Goal: Information Seeking & Learning: Learn about a topic

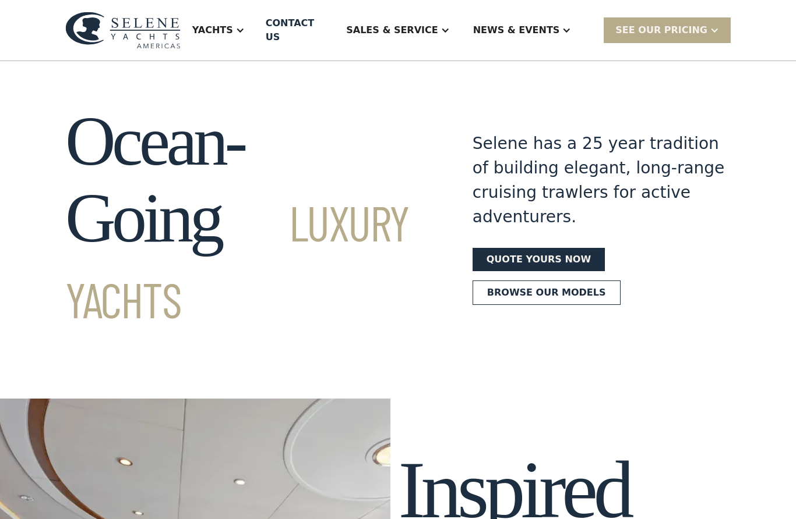
click at [233, 25] on div "Yachts" at bounding box center [212, 30] width 41 height 14
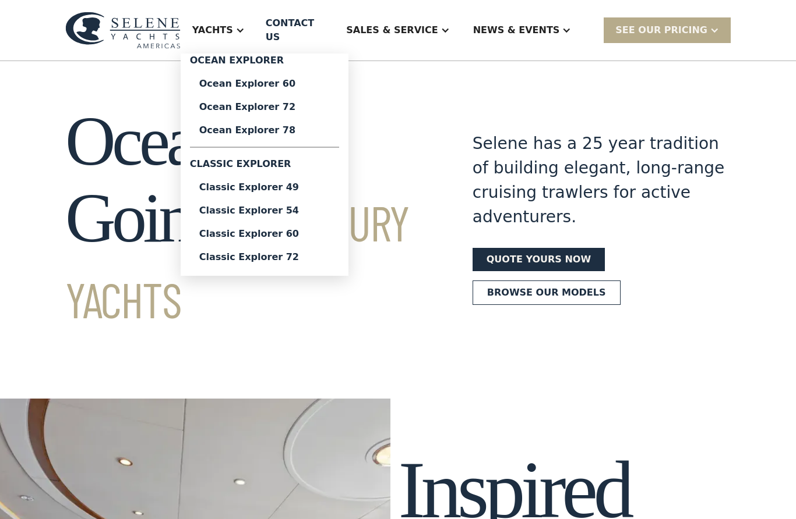
click at [249, 126] on div "Ocean Explorer 78" at bounding box center [264, 130] width 130 height 9
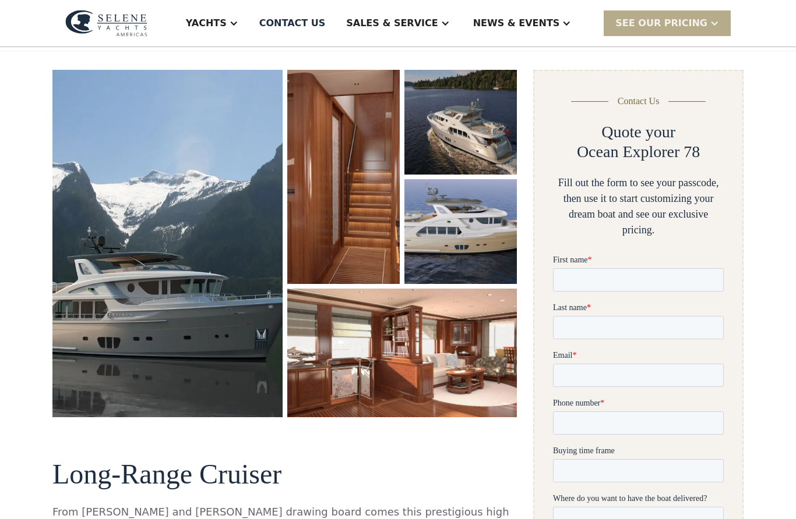
scroll to position [159, 0]
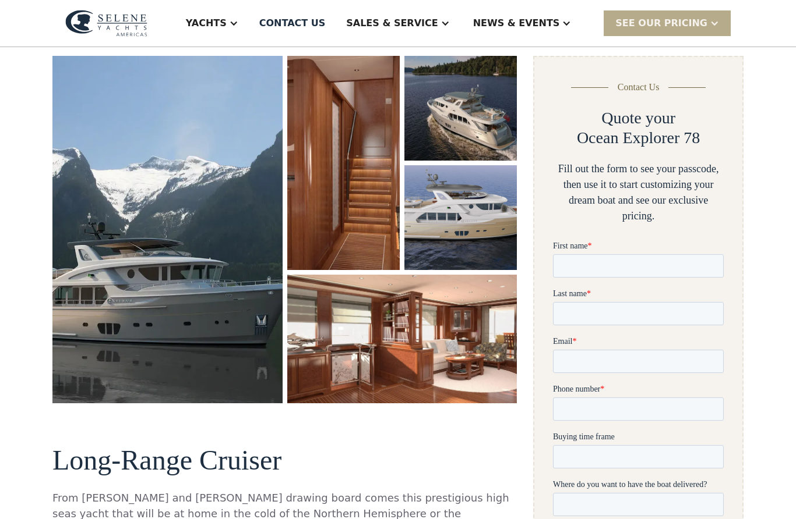
click at [73, 328] on img "open lightbox" at bounding box center [167, 230] width 230 height 348
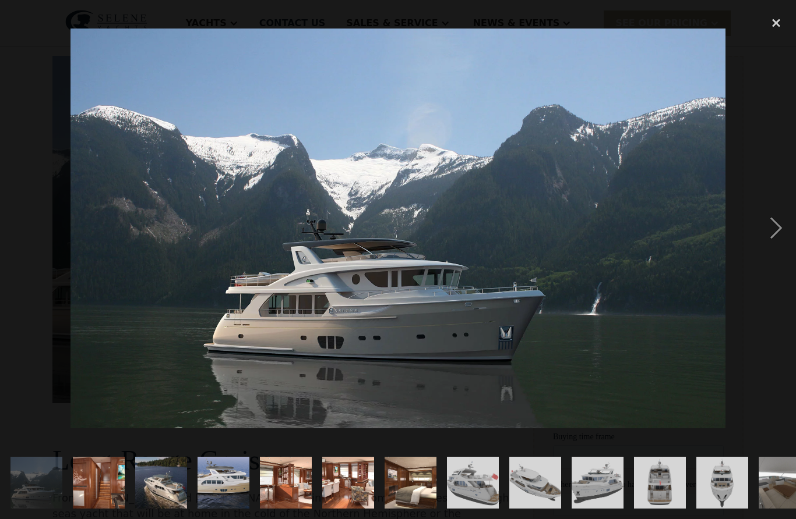
click at [773, 236] on div "next image" at bounding box center [776, 228] width 40 height 436
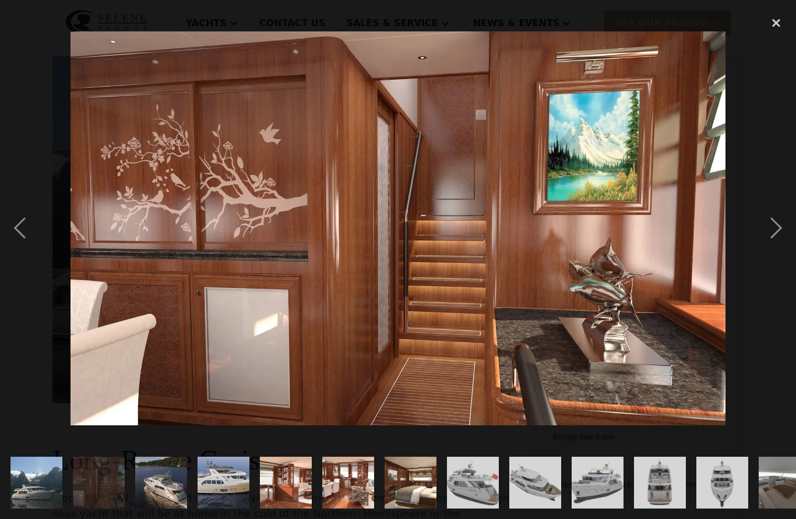
click at [775, 233] on div "next image" at bounding box center [776, 228] width 40 height 436
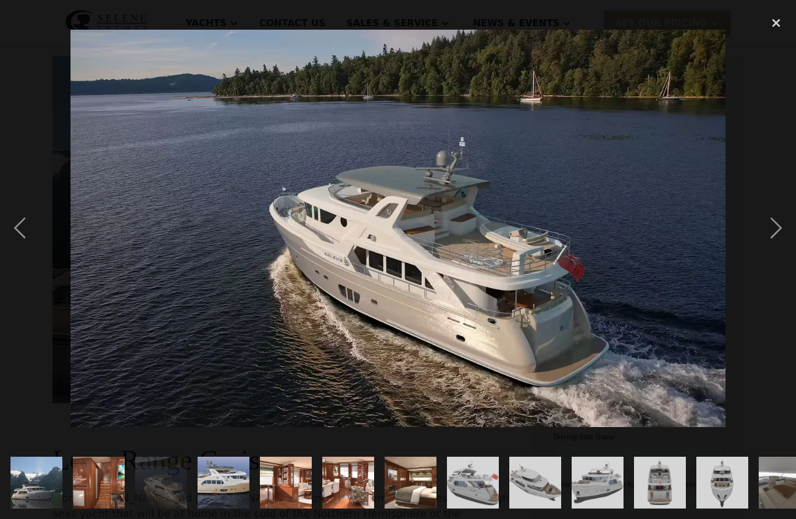
click at [775, 231] on div "next image" at bounding box center [776, 228] width 40 height 436
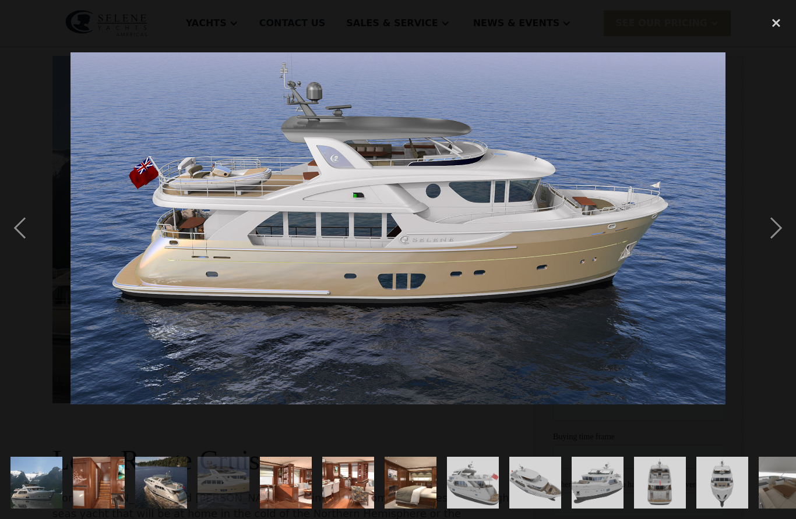
click at [780, 229] on div "next image" at bounding box center [776, 228] width 40 height 436
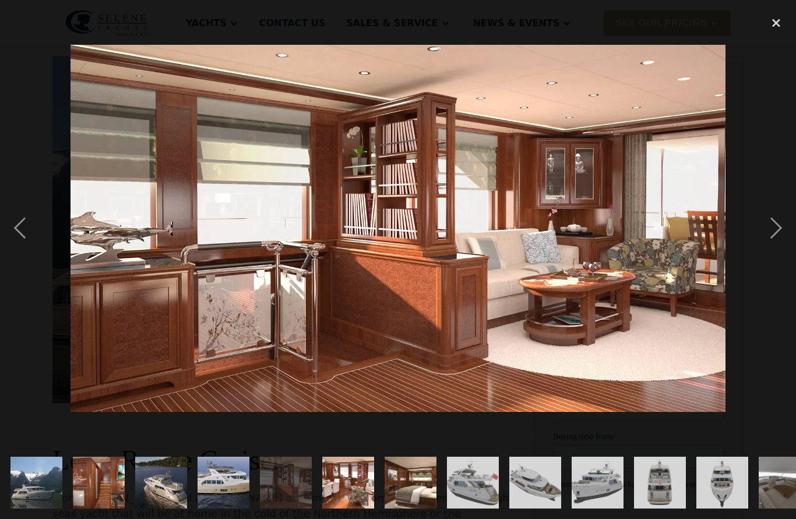
click at [782, 229] on div "next image" at bounding box center [776, 228] width 40 height 436
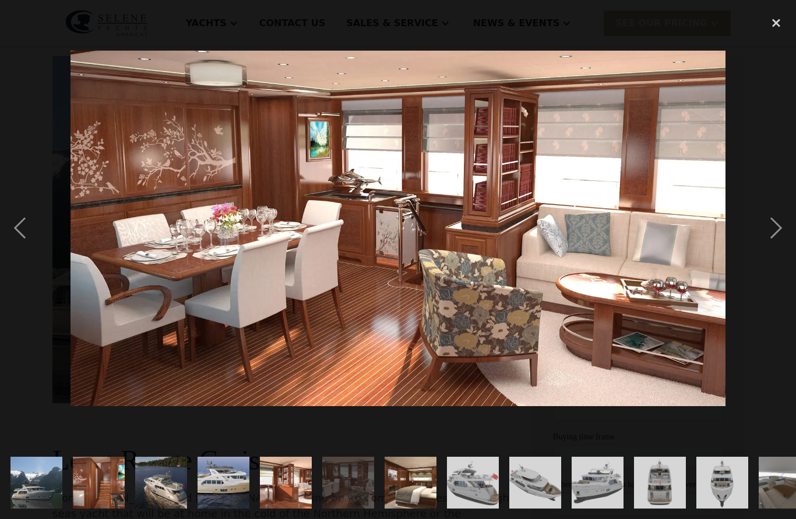
click at [782, 229] on div "next image" at bounding box center [776, 228] width 40 height 436
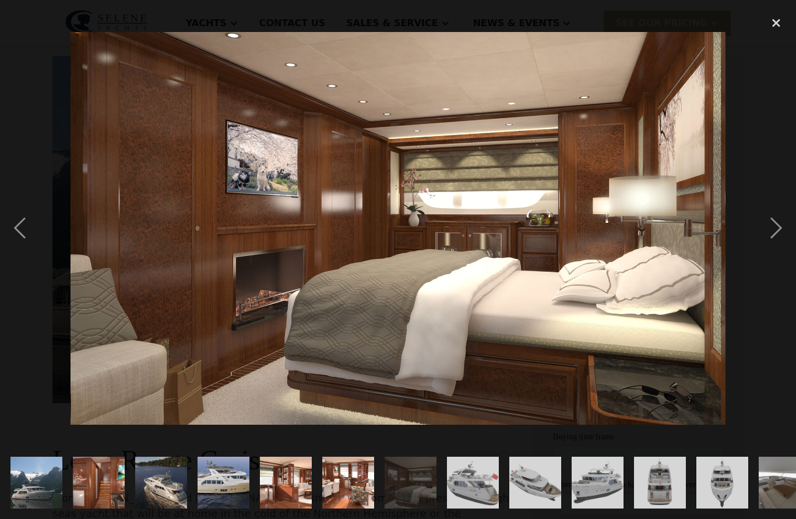
click at [786, 228] on div "next image" at bounding box center [776, 228] width 40 height 436
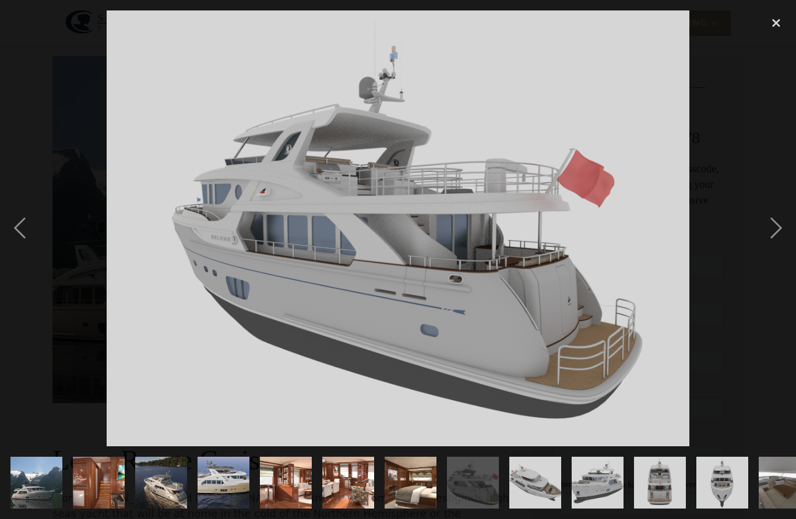
click at [777, 17] on div "close lightbox" at bounding box center [776, 23] width 40 height 26
